Goal: Task Accomplishment & Management: Manage account settings

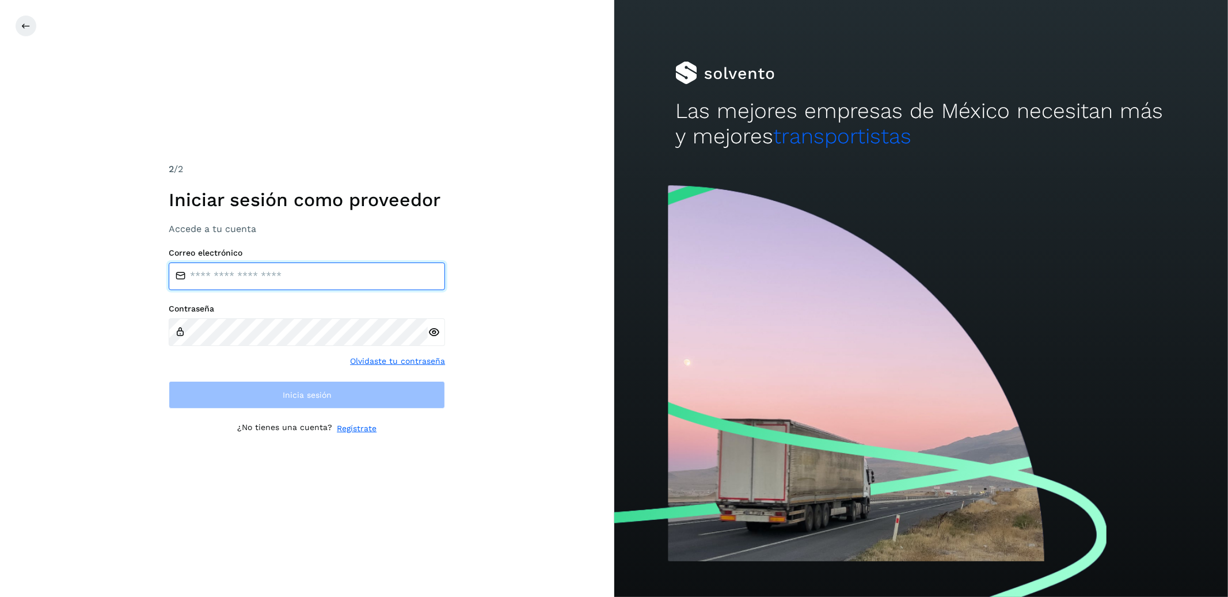
click at [212, 277] on input "email" at bounding box center [307, 276] width 276 height 28
type input "**********"
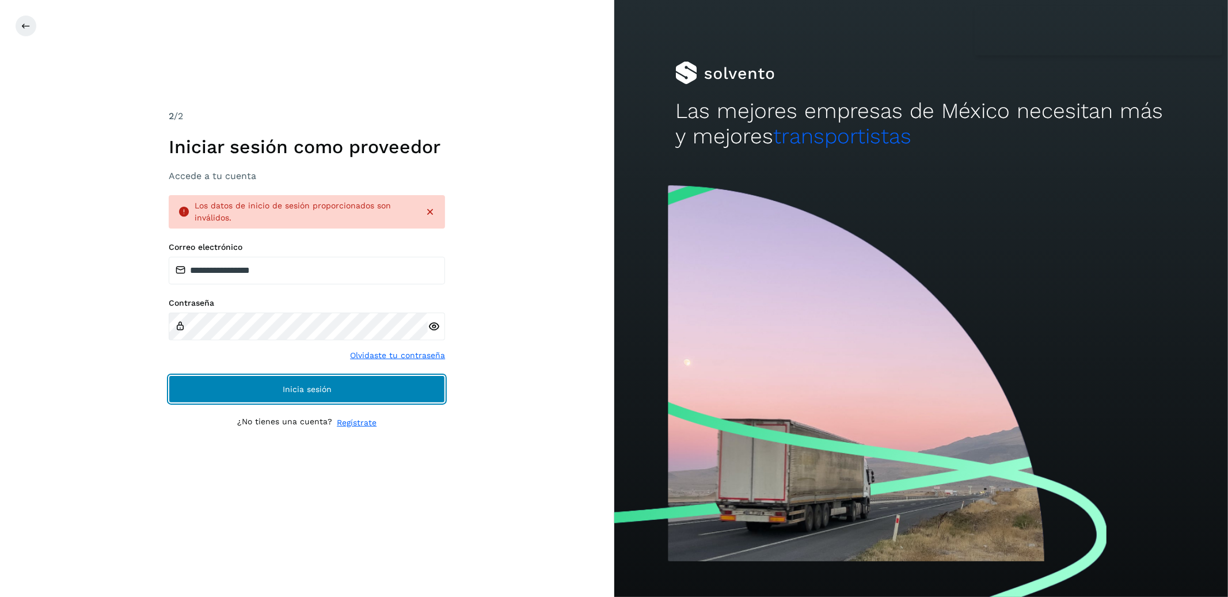
click at [289, 383] on button "Inicia sesión" at bounding box center [307, 389] width 276 height 28
click at [377, 401] on button "Inicia sesión" at bounding box center [307, 389] width 276 height 28
click at [436, 326] on icon at bounding box center [434, 327] width 12 height 12
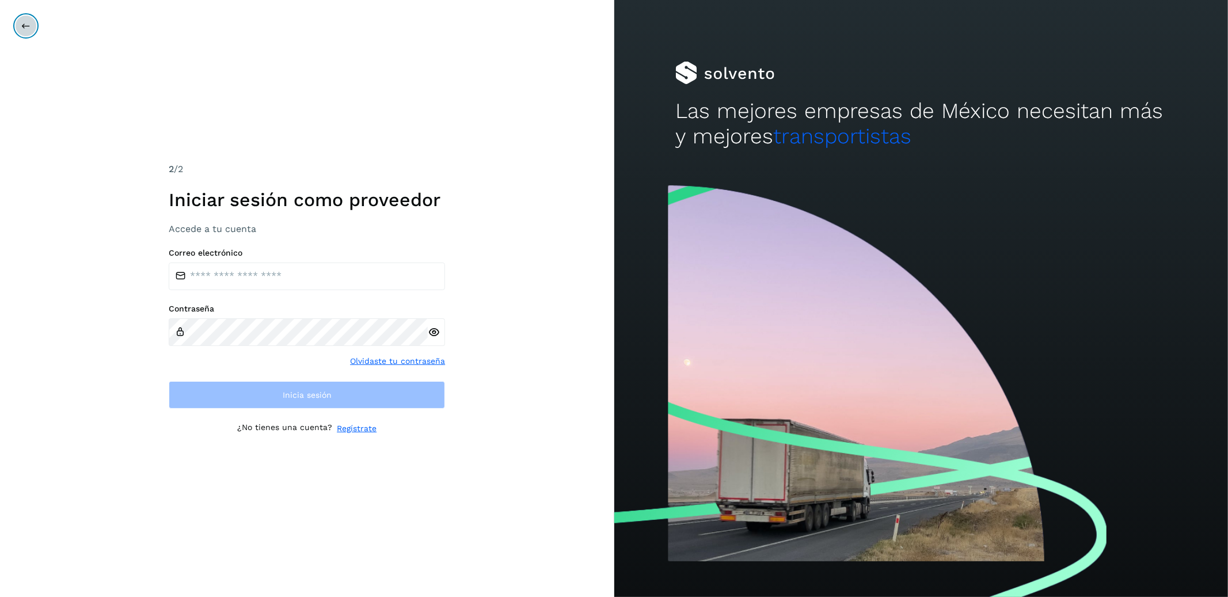
click at [32, 24] on button at bounding box center [26, 26] width 22 height 22
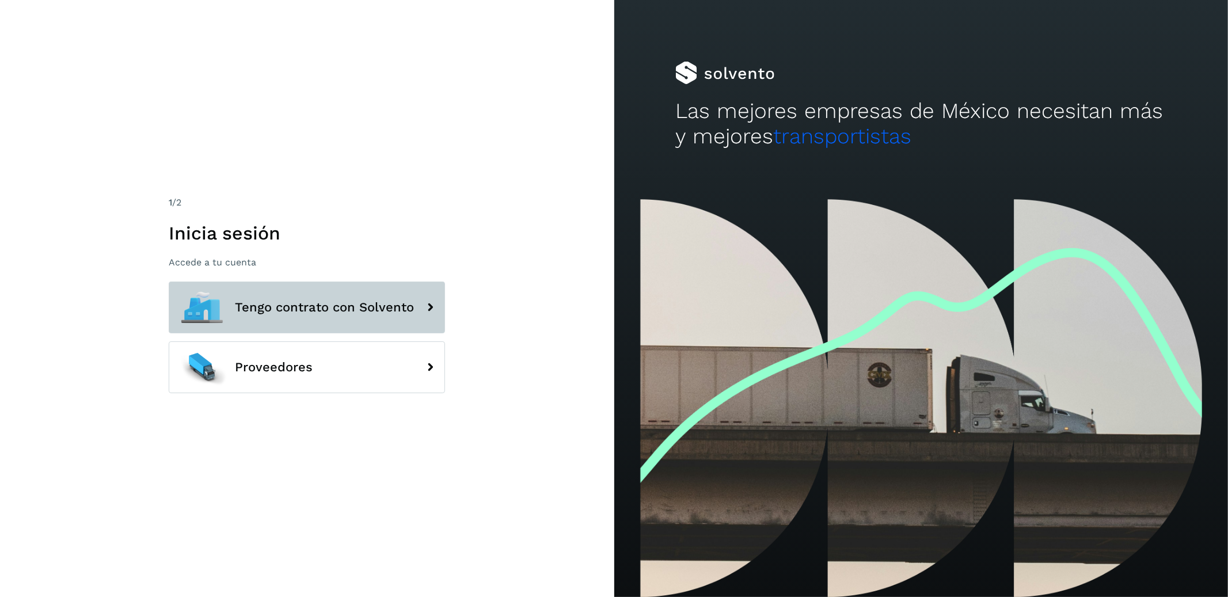
click at [245, 298] on button "Tengo contrato con Solvento" at bounding box center [307, 307] width 276 height 52
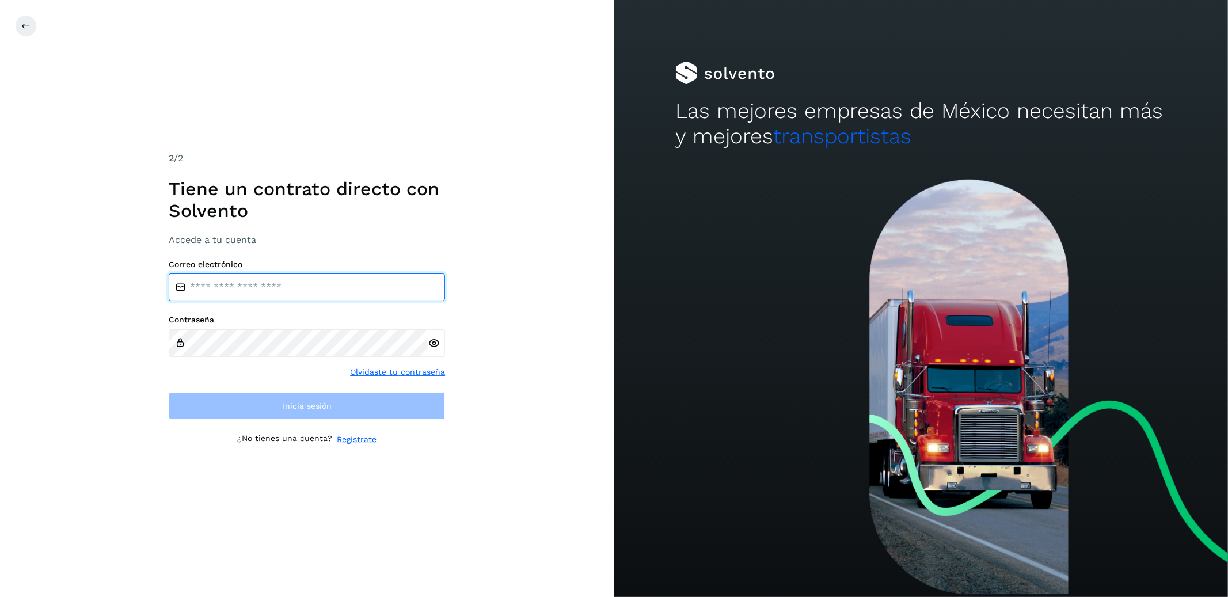
click at [295, 287] on input "email" at bounding box center [307, 287] width 276 height 28
type input "**********"
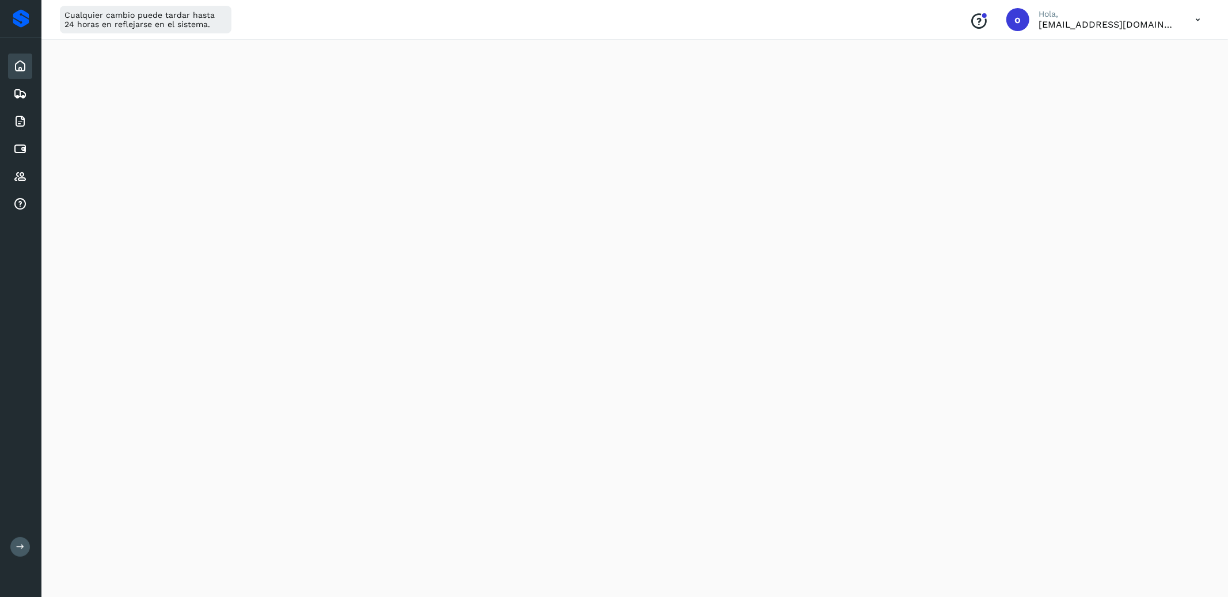
scroll to position [229, 0]
click at [20, 120] on icon at bounding box center [20, 122] width 14 height 14
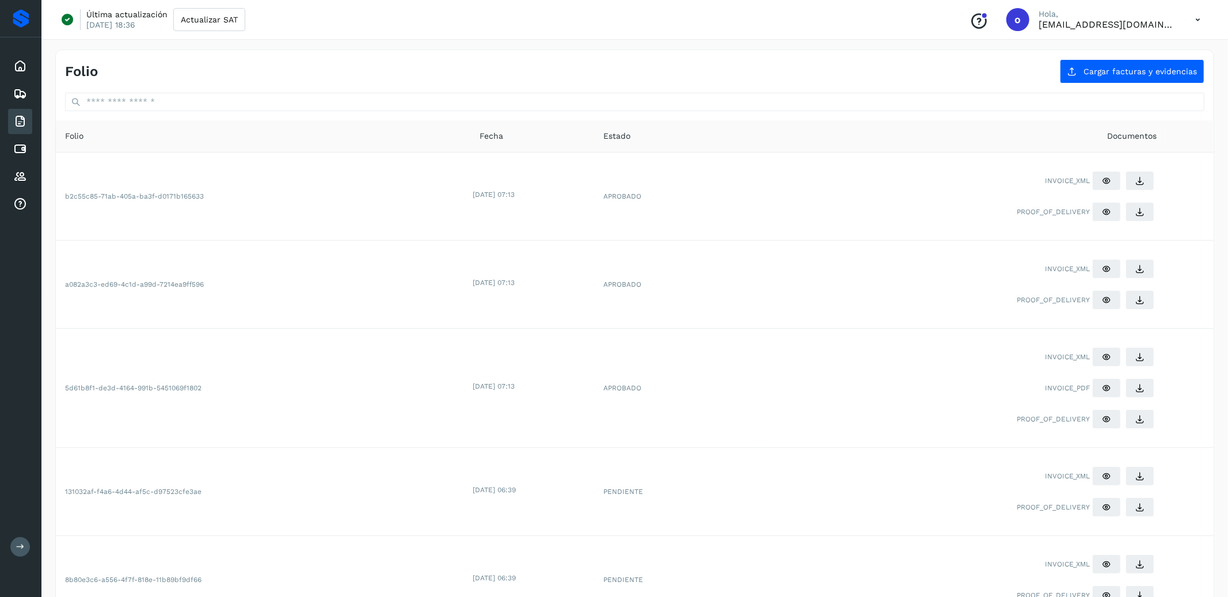
click at [21, 546] on icon at bounding box center [20, 547] width 9 height 9
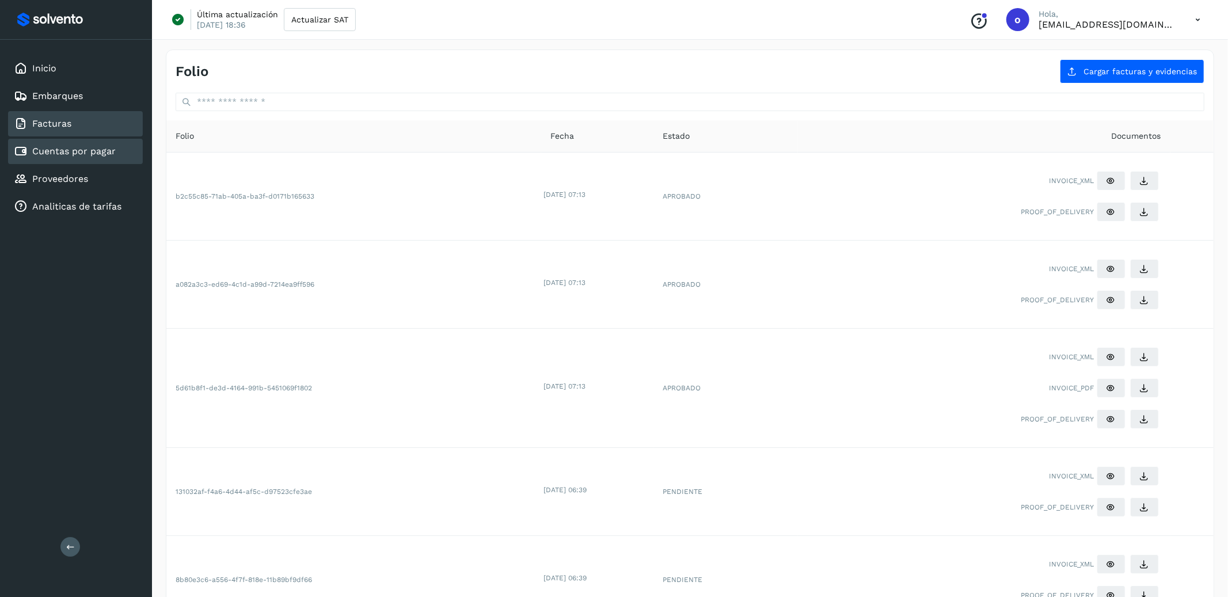
click at [68, 148] on link "Cuentas por pagar" at bounding box center [73, 151] width 83 height 11
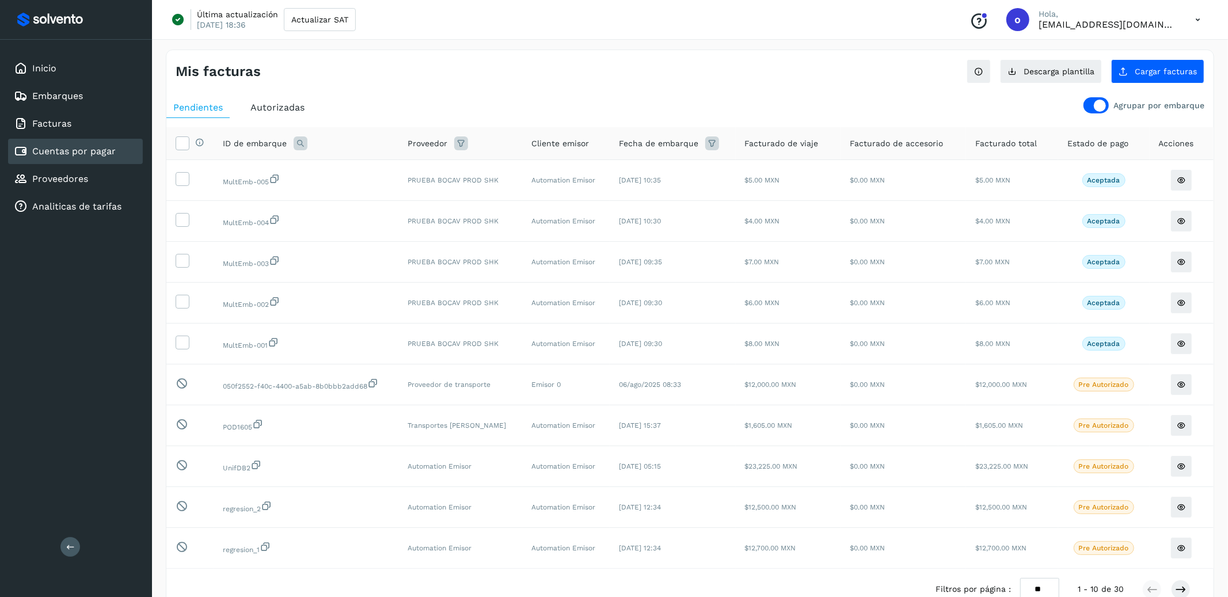
click at [257, 104] on span "Autorizadas" at bounding box center [277, 107] width 54 height 11
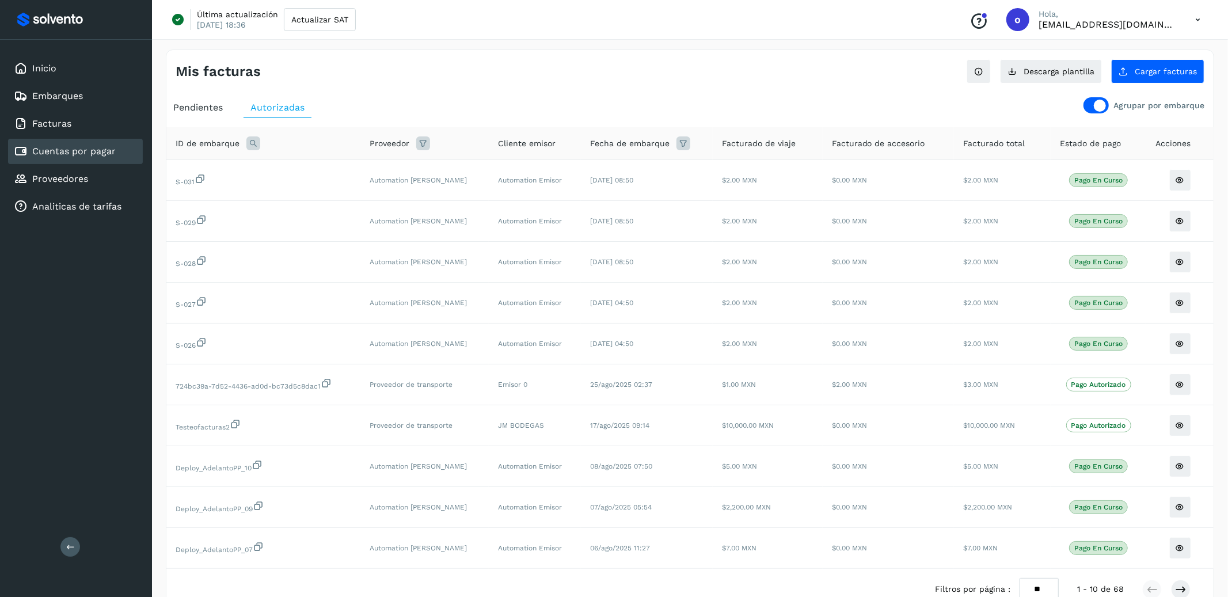
click at [1101, 102] on div at bounding box center [1100, 106] width 12 height 12
